Goal: Information Seeking & Learning: Learn about a topic

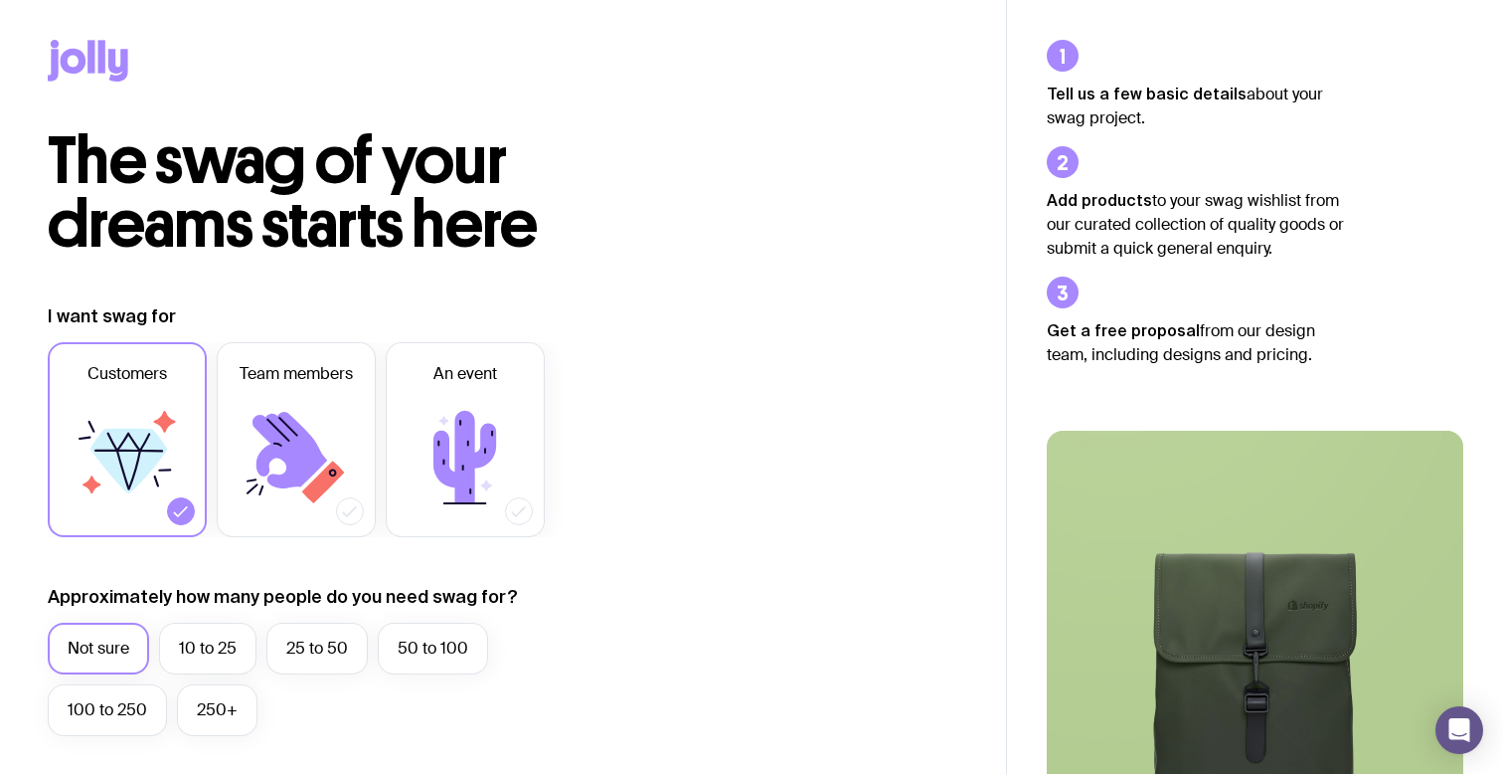
click at [111, 56] on icon at bounding box center [118, 65] width 20 height 33
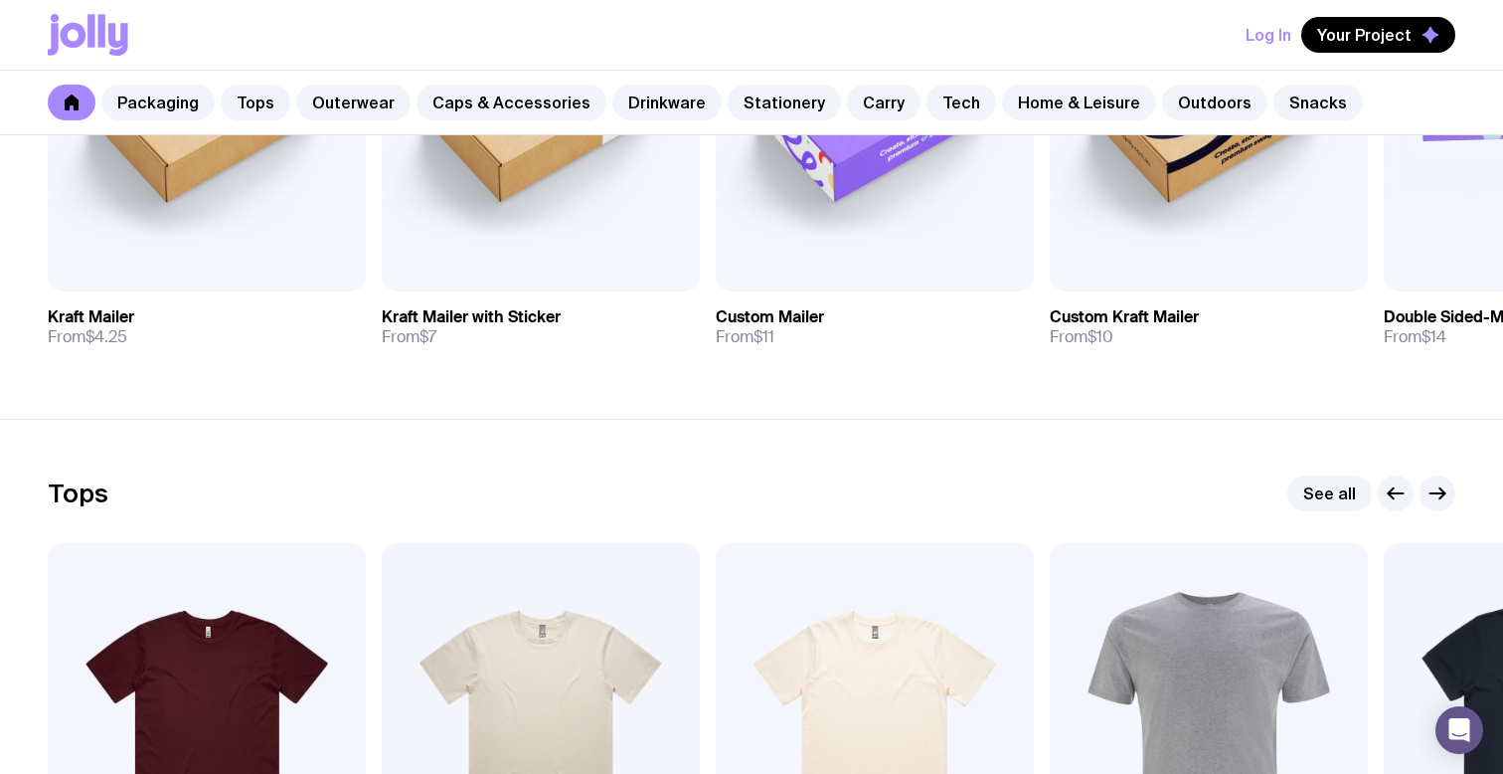
scroll to position [1031, 0]
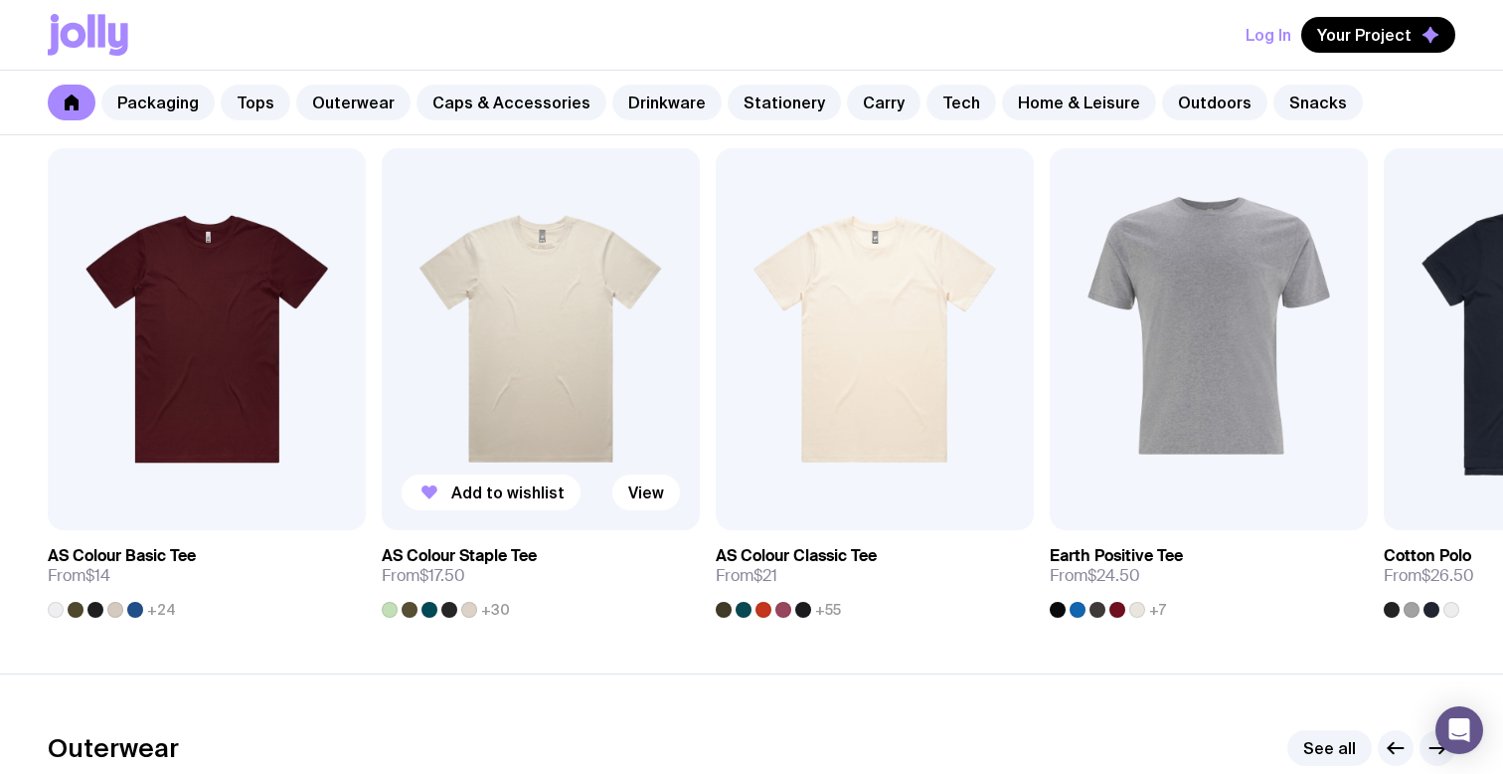
click at [592, 316] on img at bounding box center [541, 339] width 318 height 382
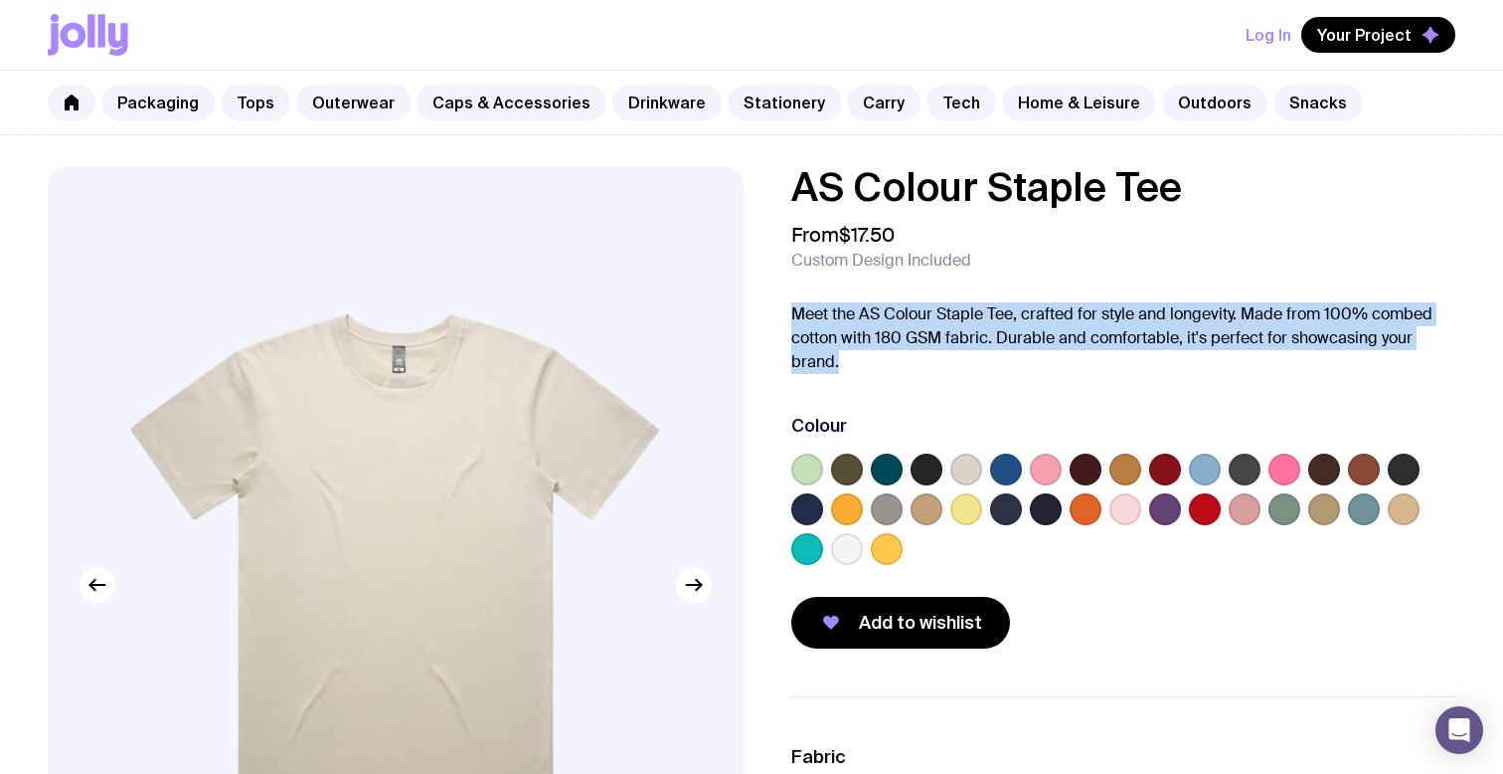
drag, startPoint x: 891, startPoint y: 368, endPoint x: 774, endPoint y: 320, distance: 126.7
click at [774, 320] on div "AS Colour Staple Tee From $17.50 Custom Design Included Meet the AS Colour Stap…" at bounding box center [1108, 407] width 696 height 481
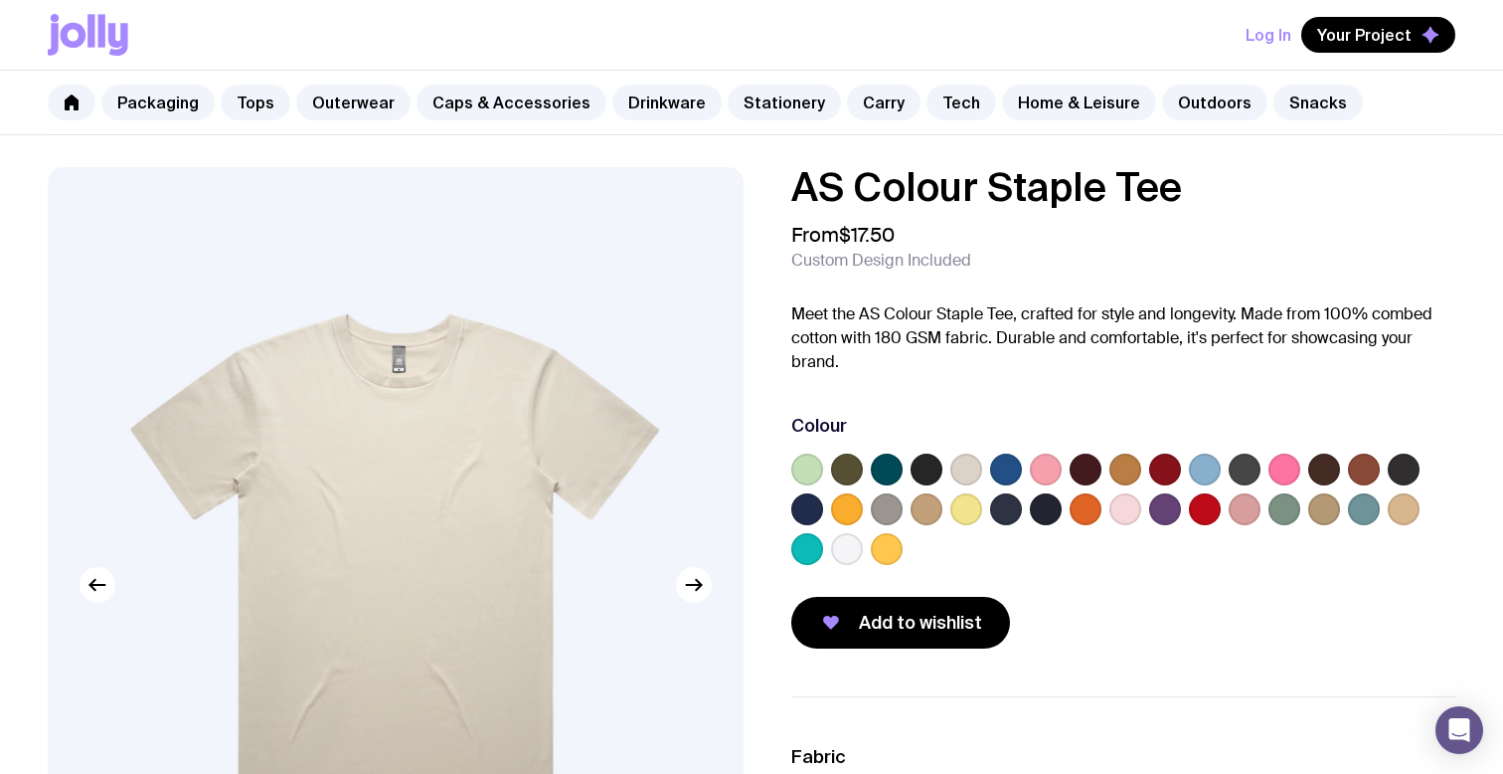
click at [874, 351] on p "Meet the AS Colour Staple Tee, crafted for style and longevity. Made from 100% …" at bounding box center [1123, 338] width 664 height 72
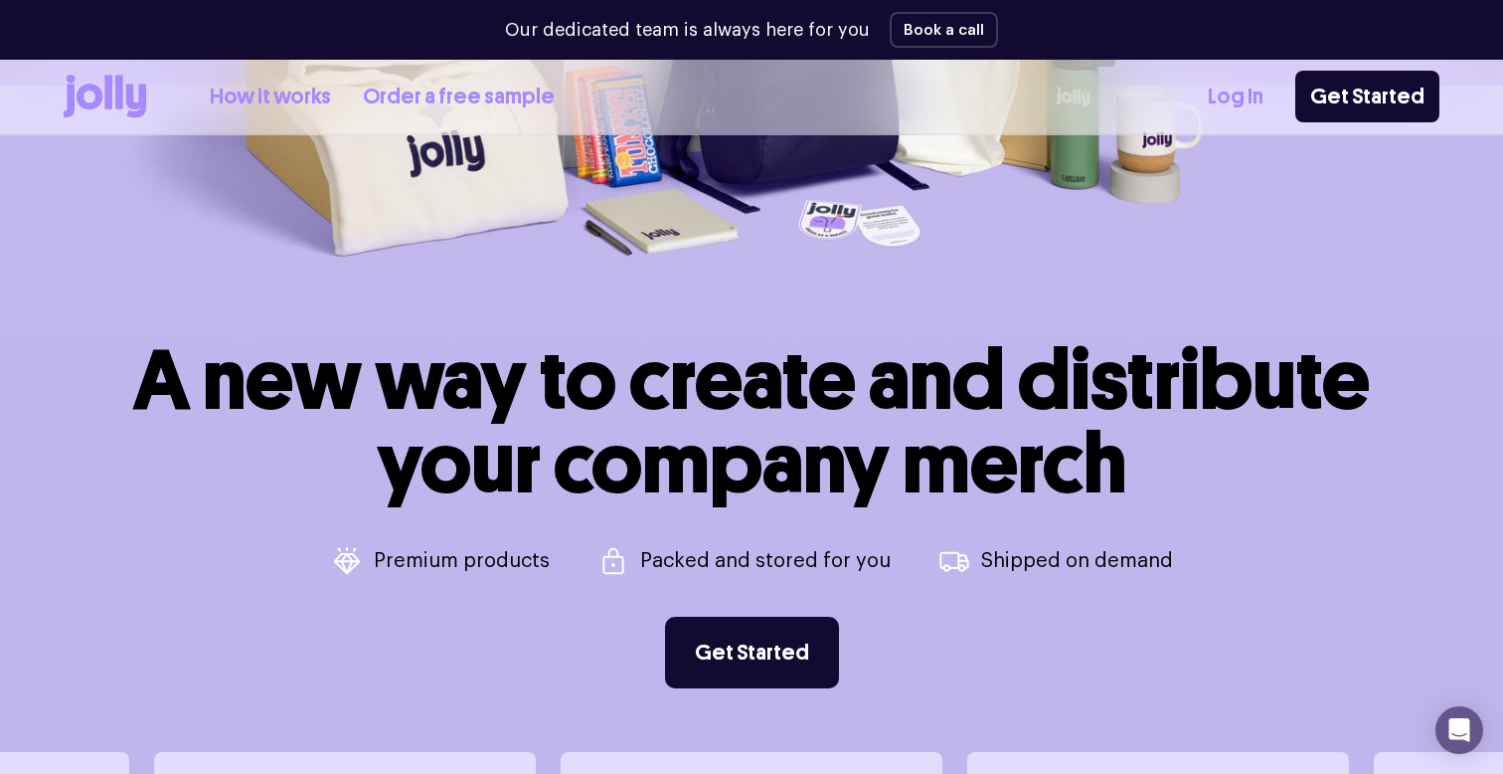
scroll to position [91, 0]
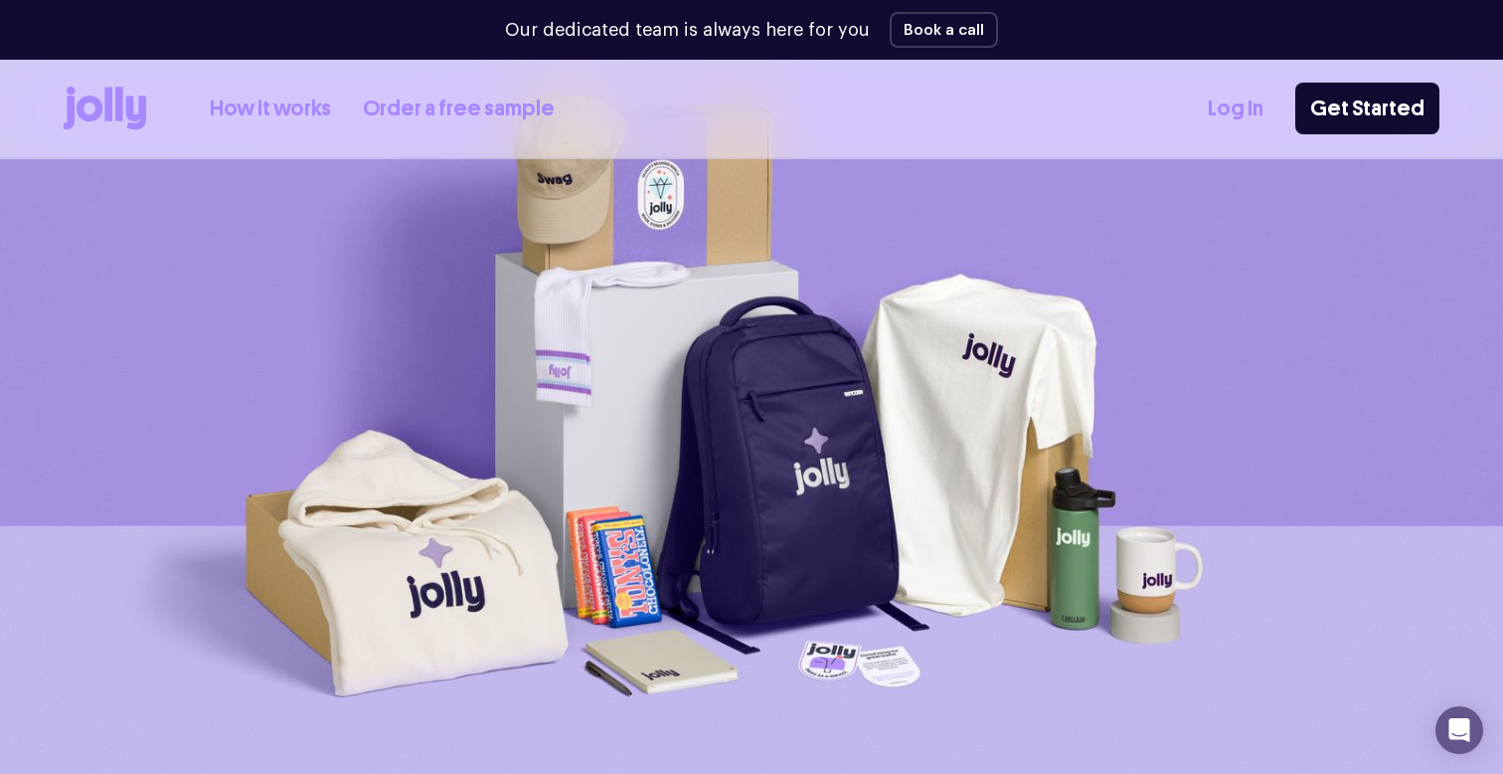
click at [272, 103] on link "How it works" at bounding box center [270, 108] width 121 height 33
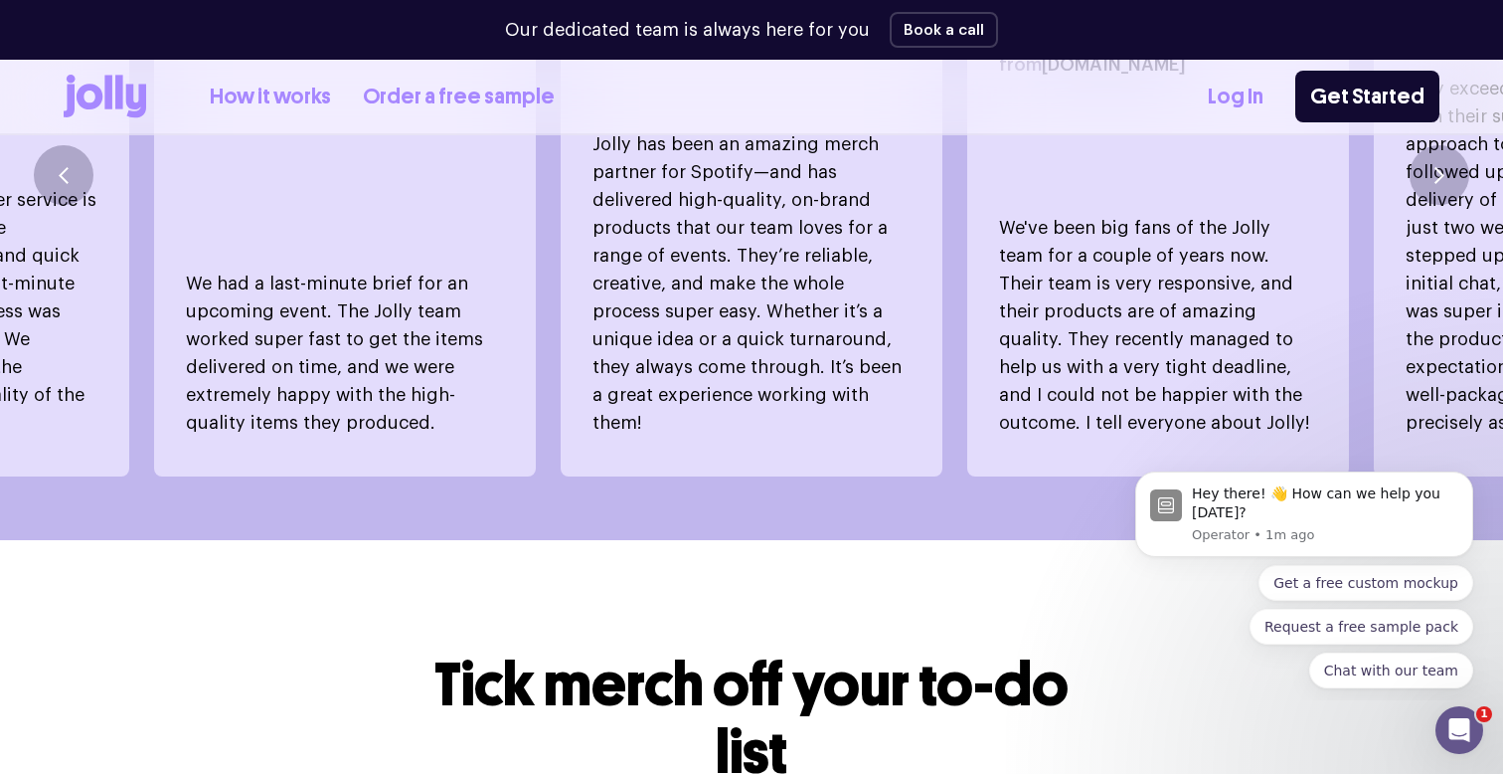
scroll to position [2124, 0]
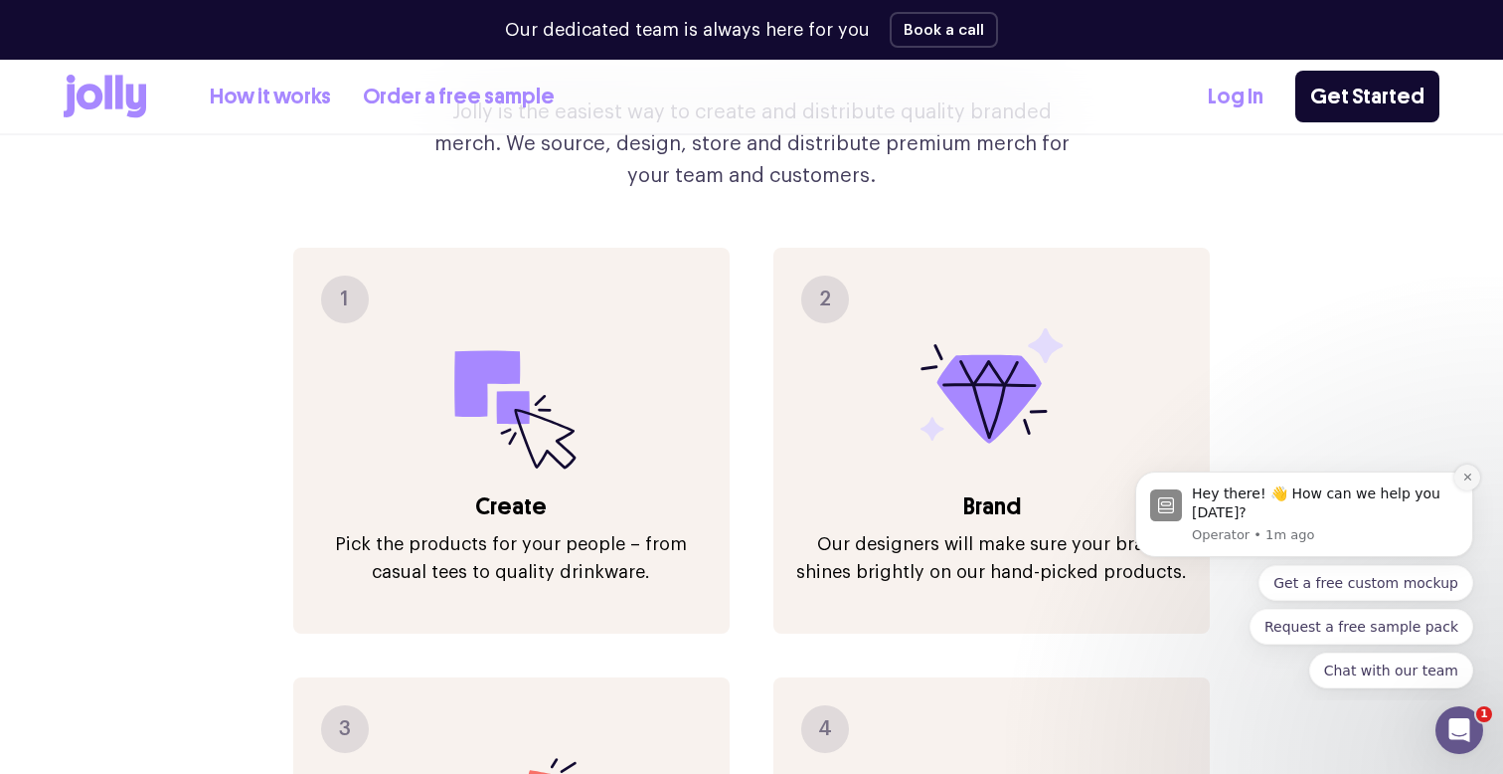
click at [1468, 474] on icon "Dismiss notification" at bounding box center [1468, 476] width 11 height 11
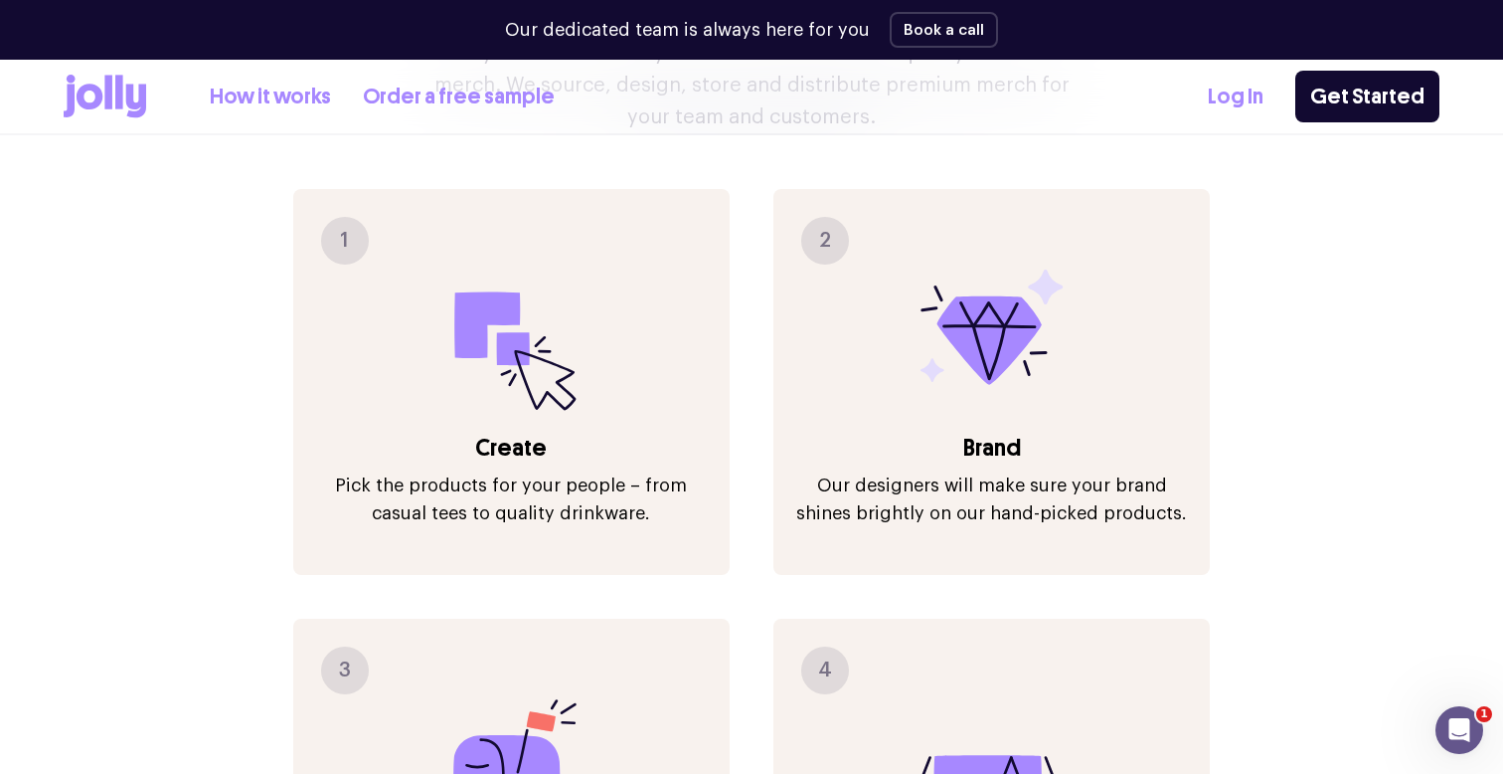
scroll to position [2076, 0]
